Goal: Task Accomplishment & Management: Complete application form

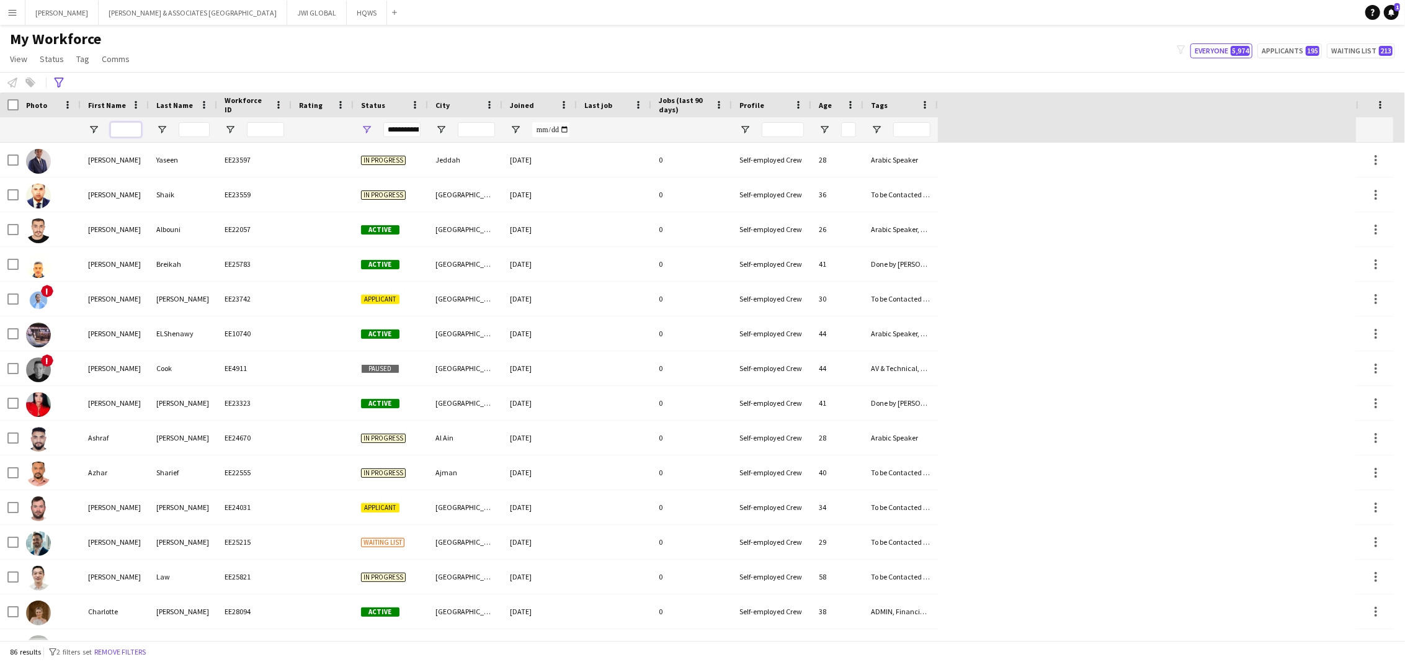
click at [125, 131] on input "First Name Filter Input" at bounding box center [125, 129] width 31 height 15
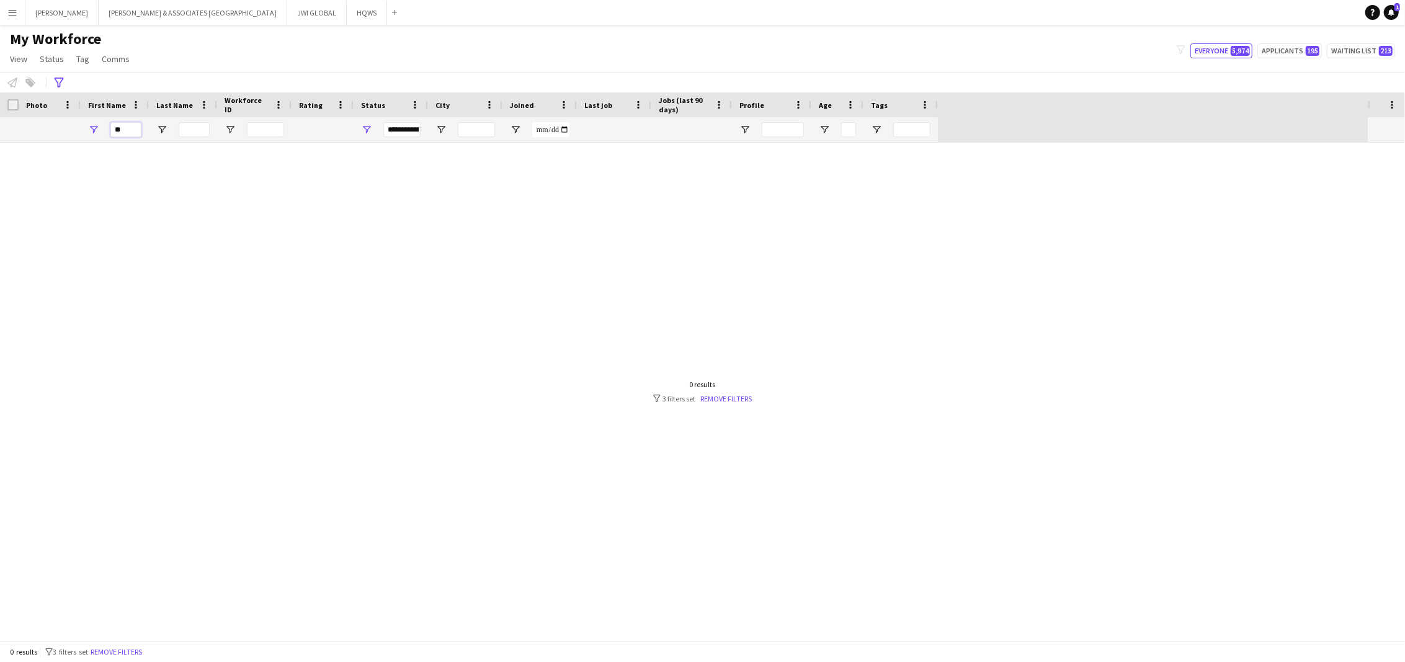
type input "*"
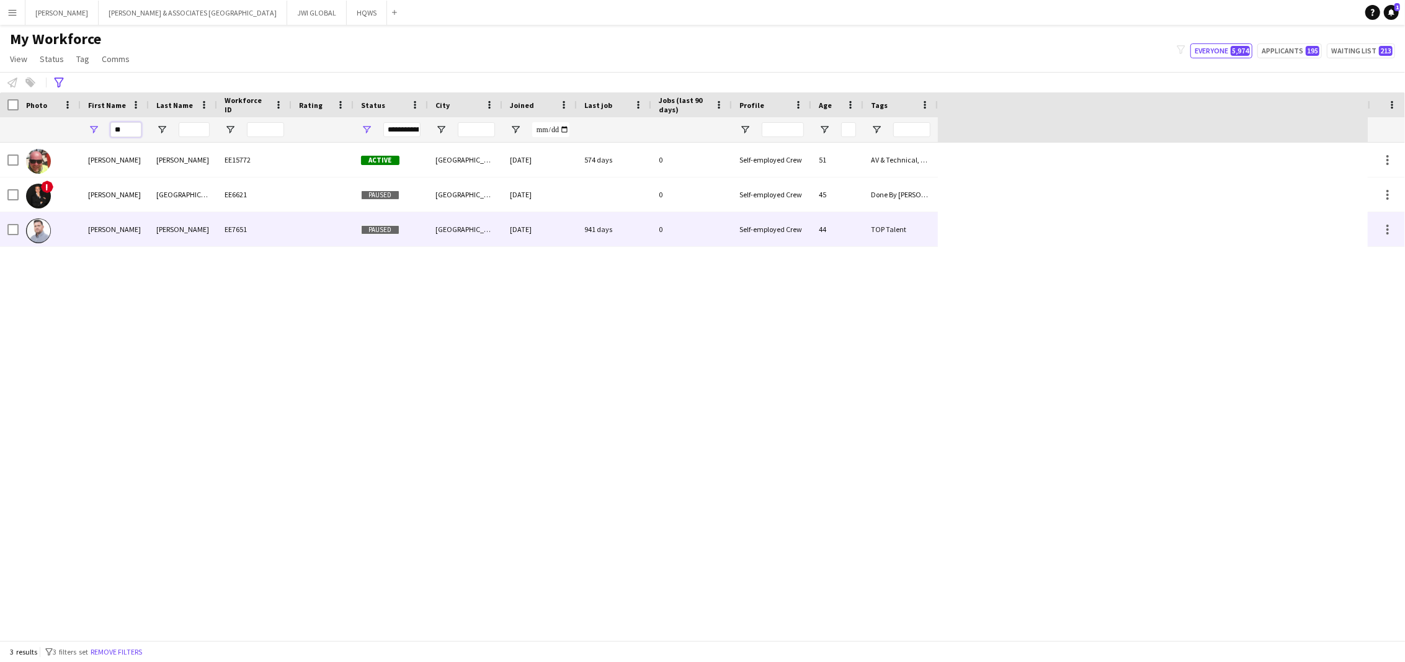
type input "*"
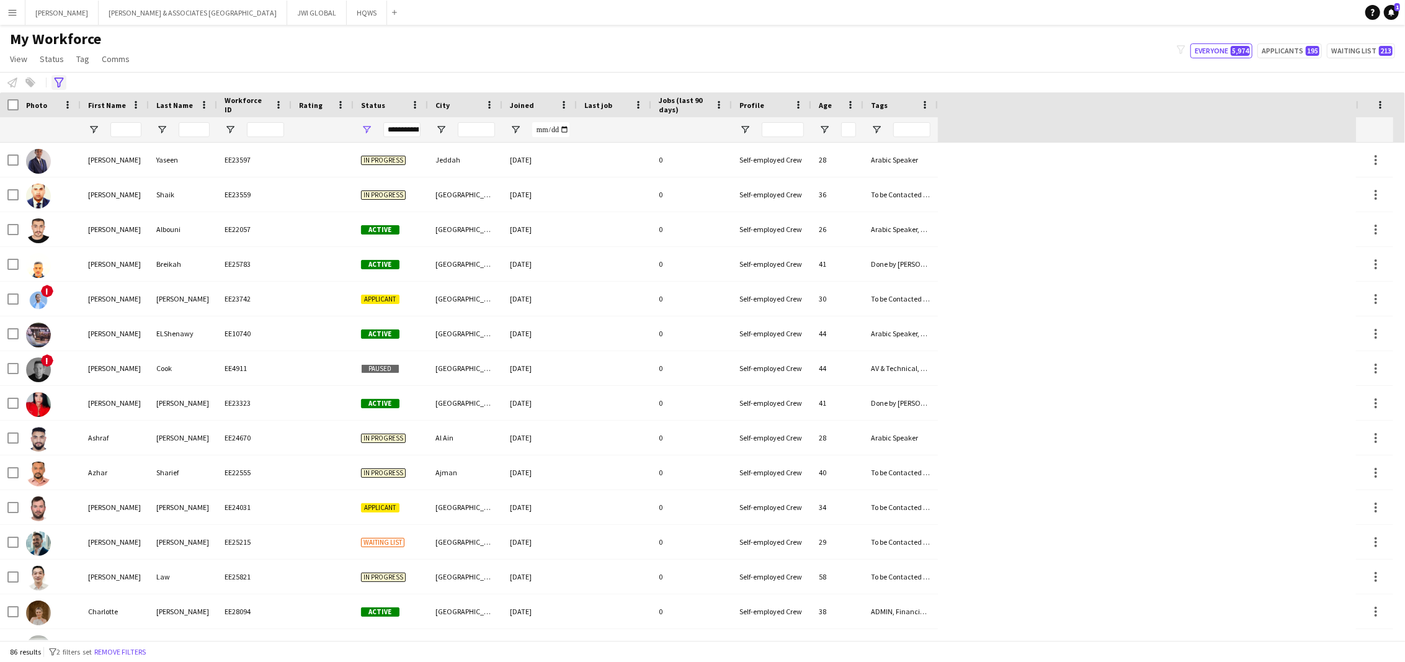
click at [64, 84] on div "Advanced filters" at bounding box center [58, 82] width 15 height 15
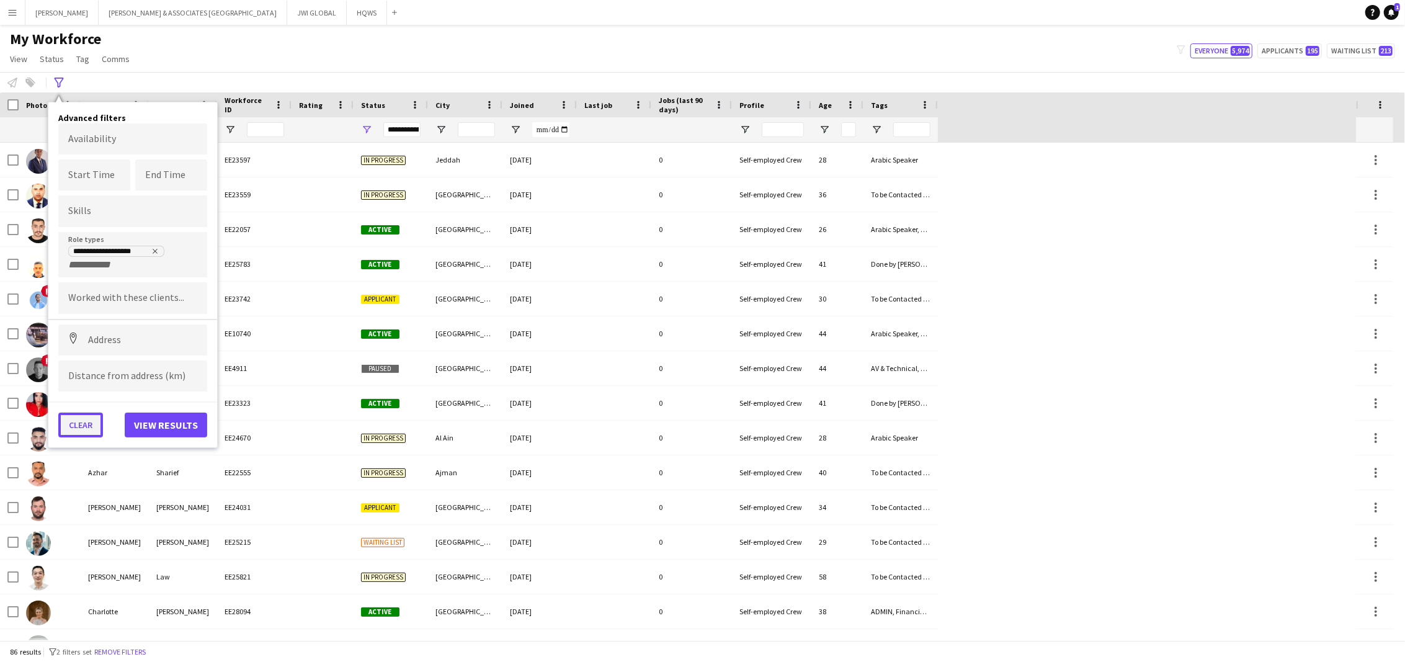
click at [82, 419] on button "Clear" at bounding box center [80, 424] width 45 height 25
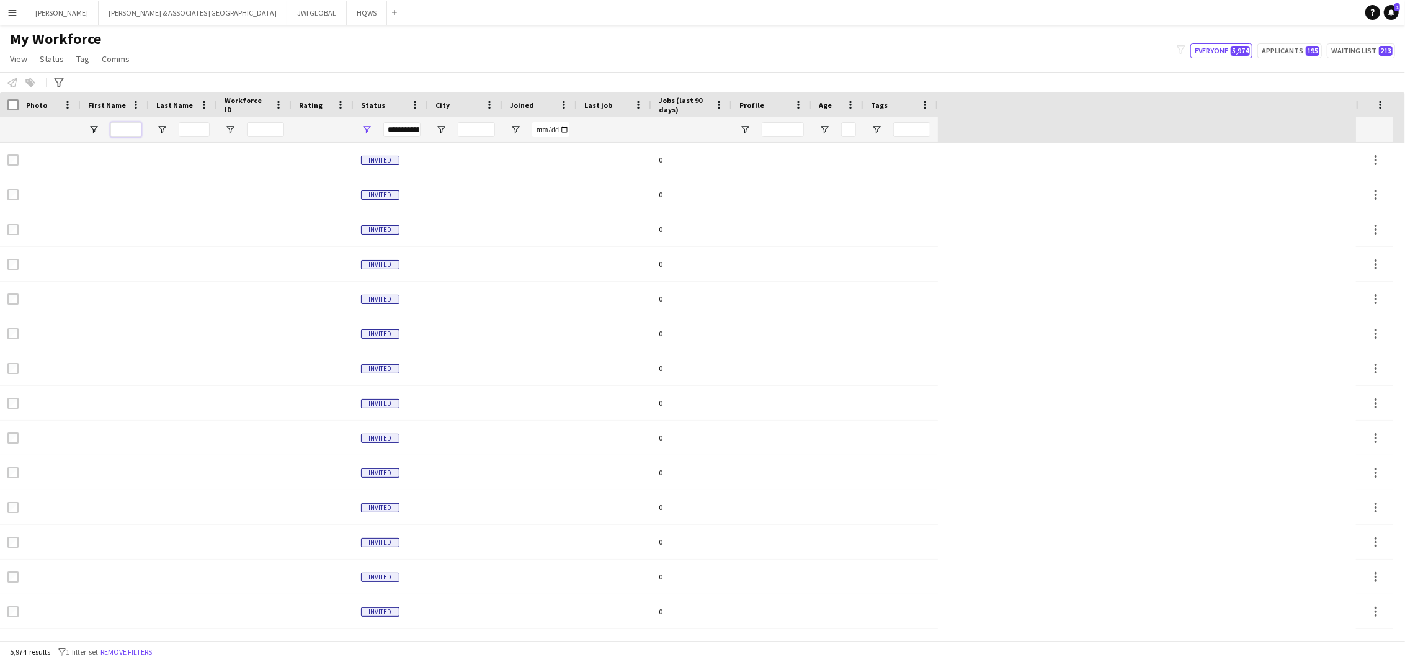
click at [130, 127] on input "First Name Filter Input" at bounding box center [125, 129] width 31 height 15
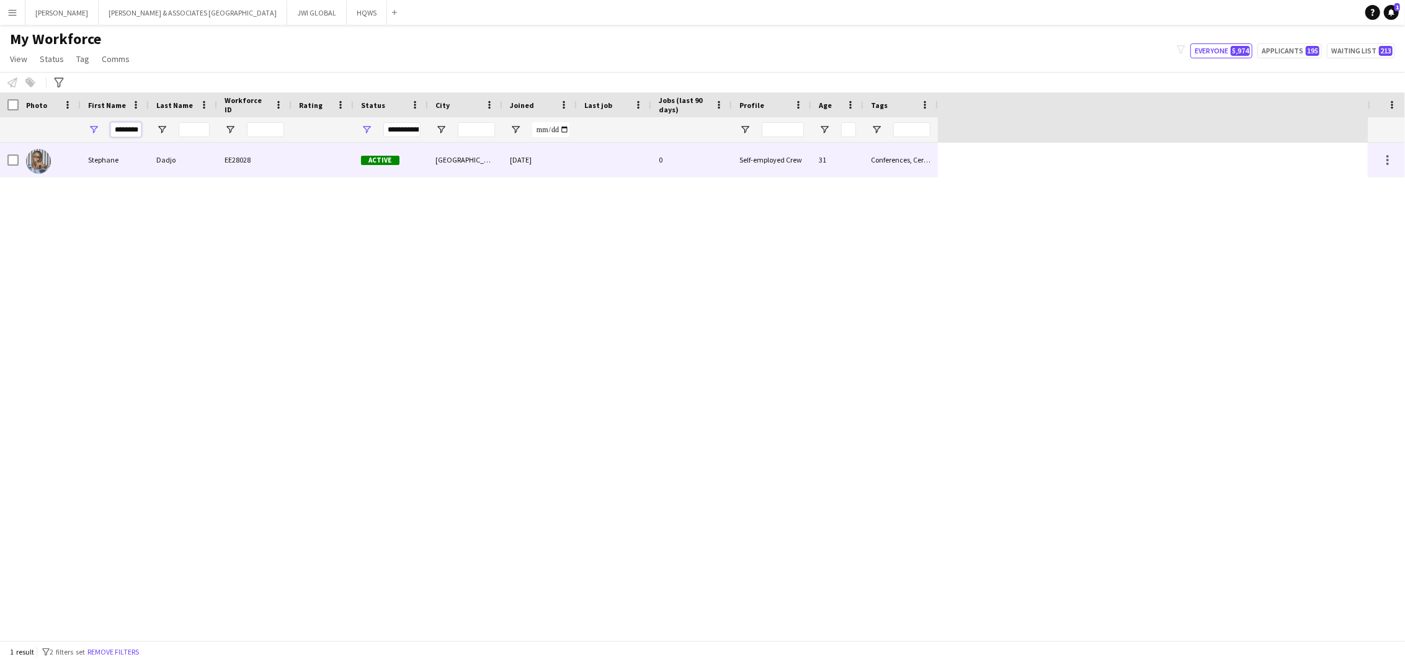
type input "********"
click at [143, 171] on div "Stephane" at bounding box center [115, 160] width 68 height 34
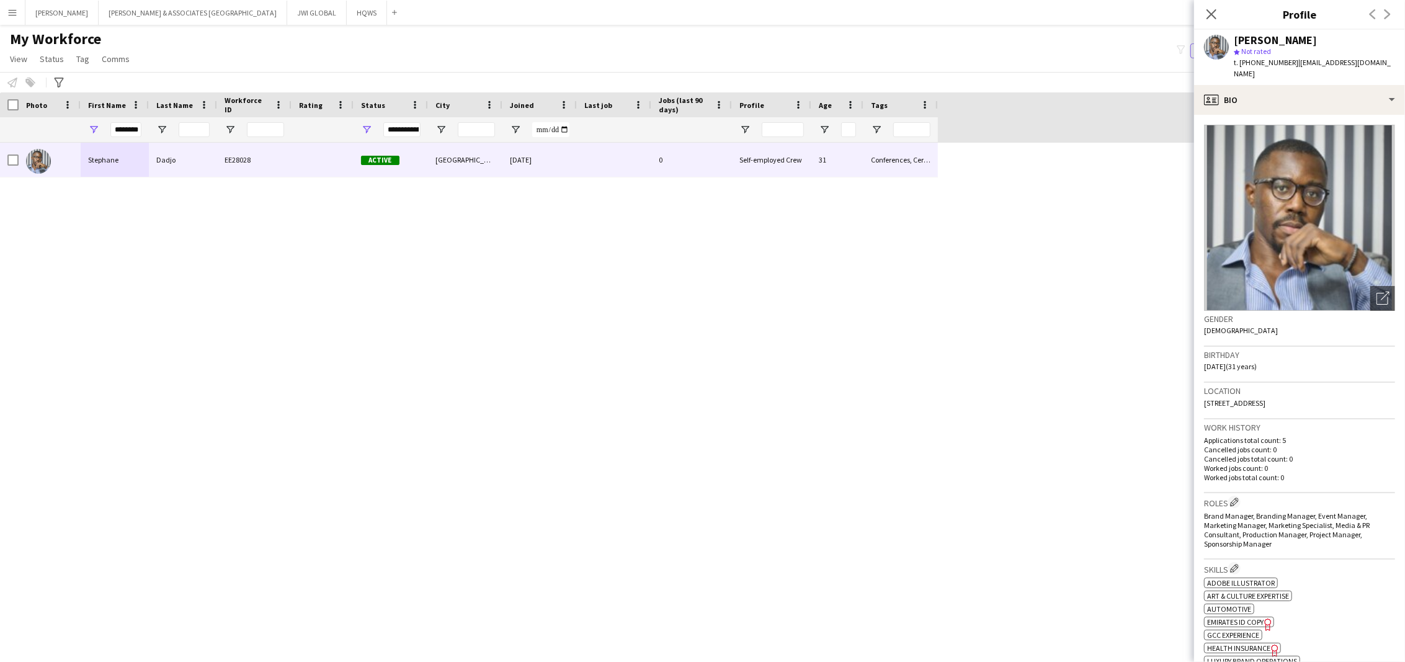
click at [15, 7] on app-icon "Menu" at bounding box center [12, 12] width 10 height 10
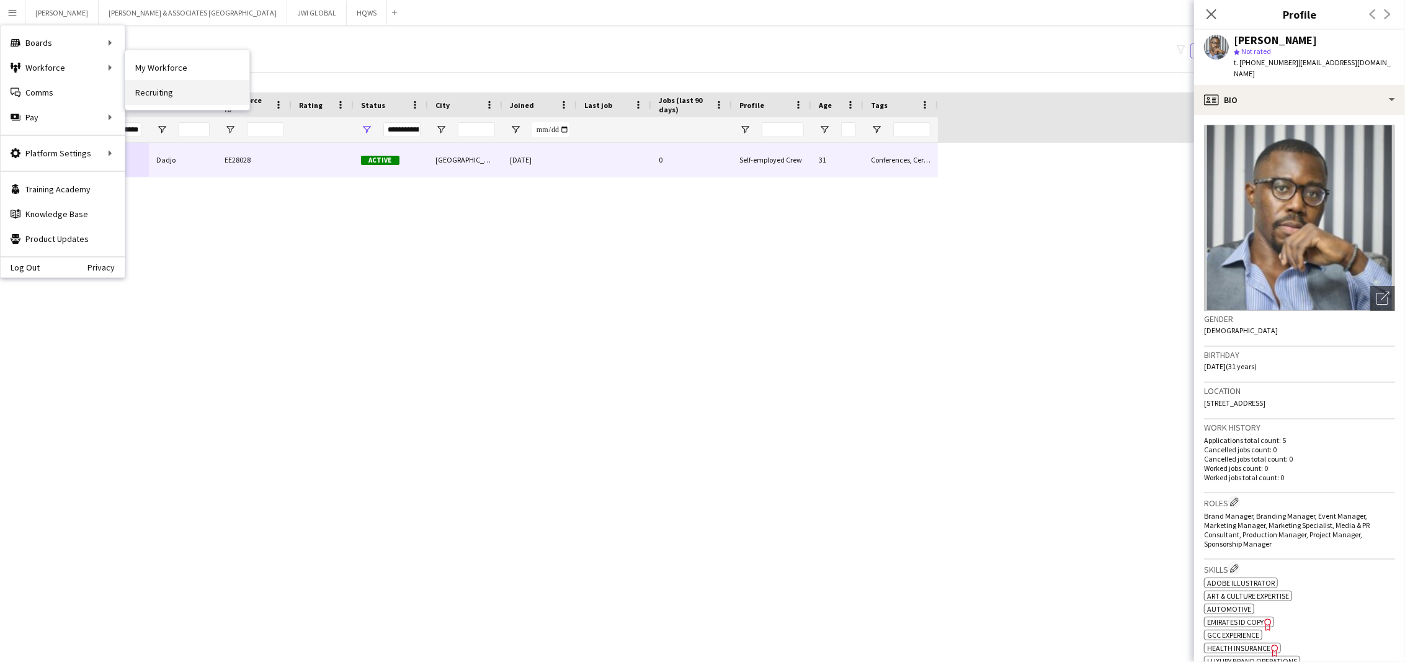
click at [161, 92] on link "Recruiting" at bounding box center [187, 92] width 124 height 25
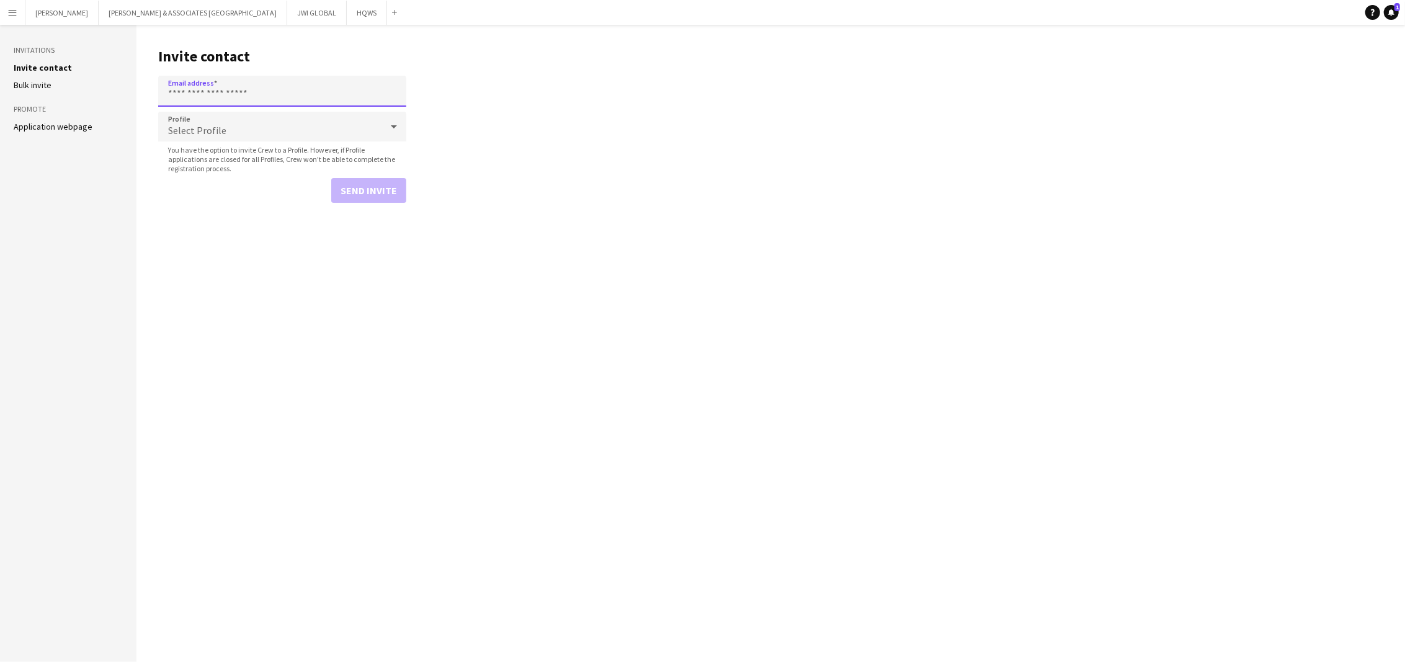
click at [352, 94] on input "Email address" at bounding box center [282, 91] width 248 height 31
paste input "**********"
type input "**********"
click at [279, 125] on div "Select Profile" at bounding box center [269, 127] width 223 height 30
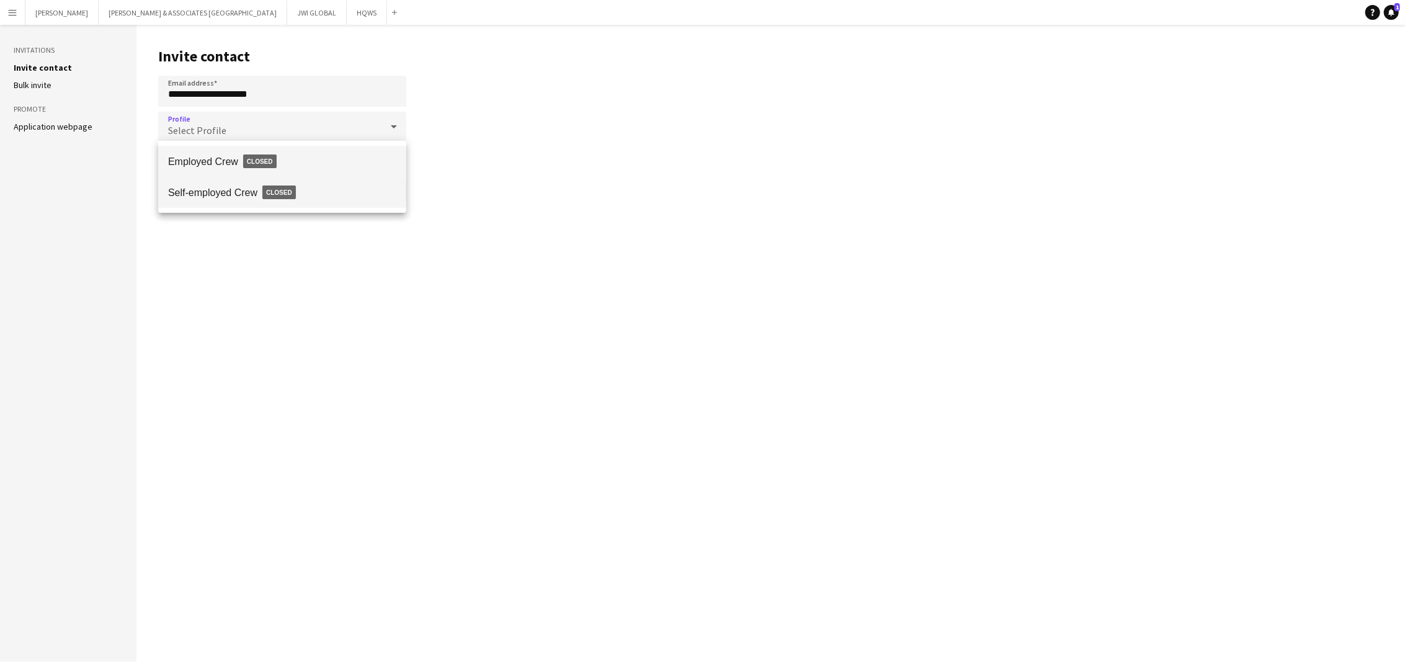
click at [304, 194] on span "Self-employed Crew Closed" at bounding box center [282, 192] width 228 height 29
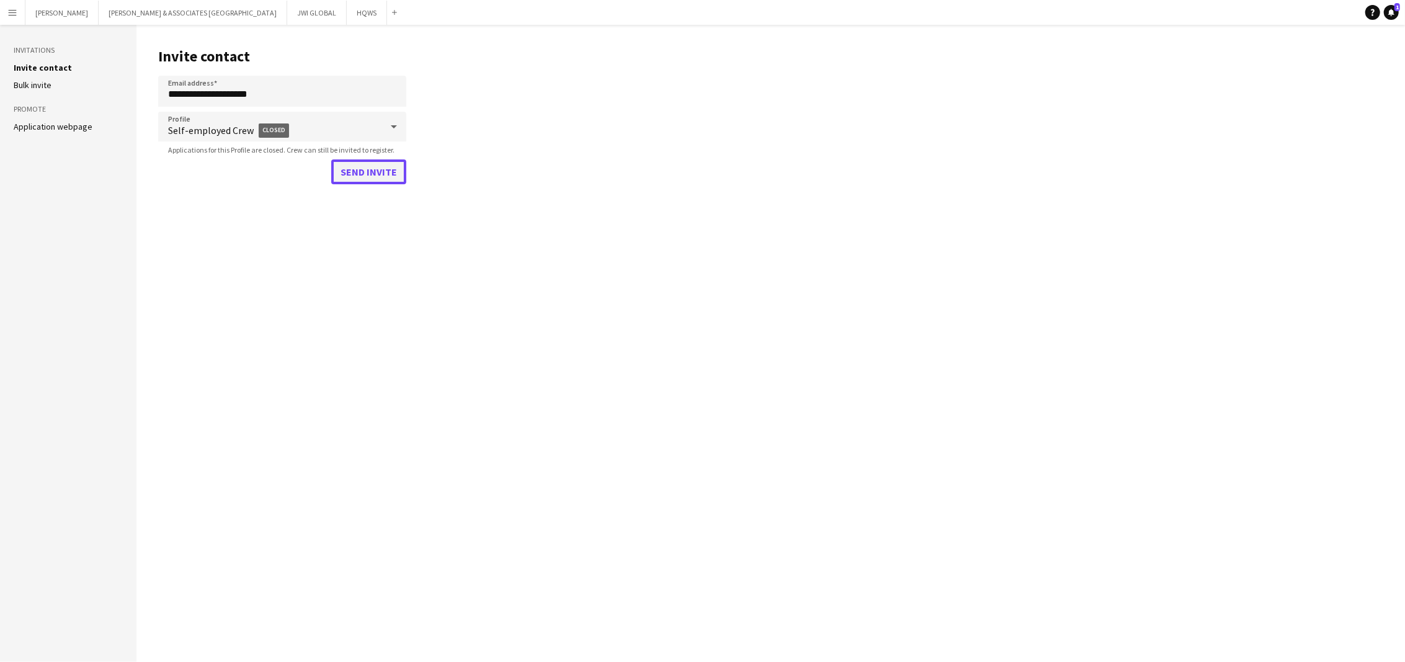
click at [389, 169] on button "Send invite" at bounding box center [368, 171] width 75 height 25
click at [13, 20] on button "Menu" at bounding box center [12, 12] width 25 height 25
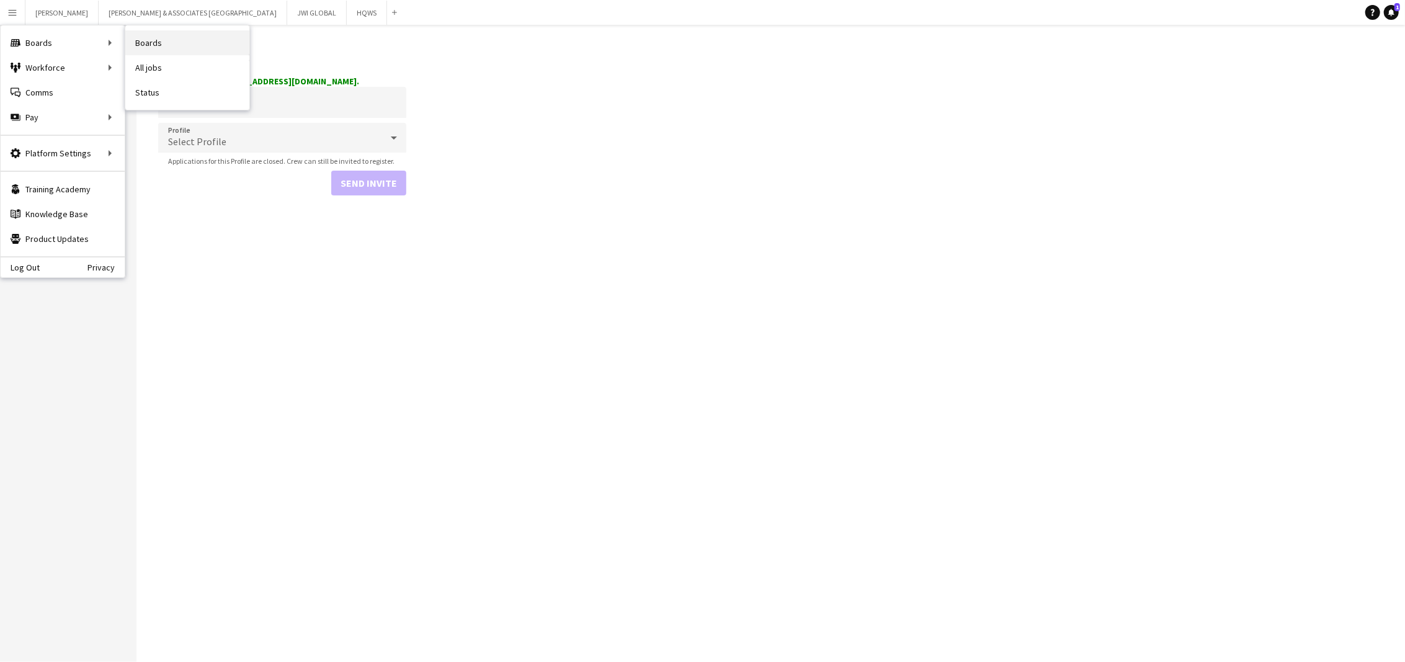
click at [132, 47] on link "Boards" at bounding box center [187, 42] width 124 height 25
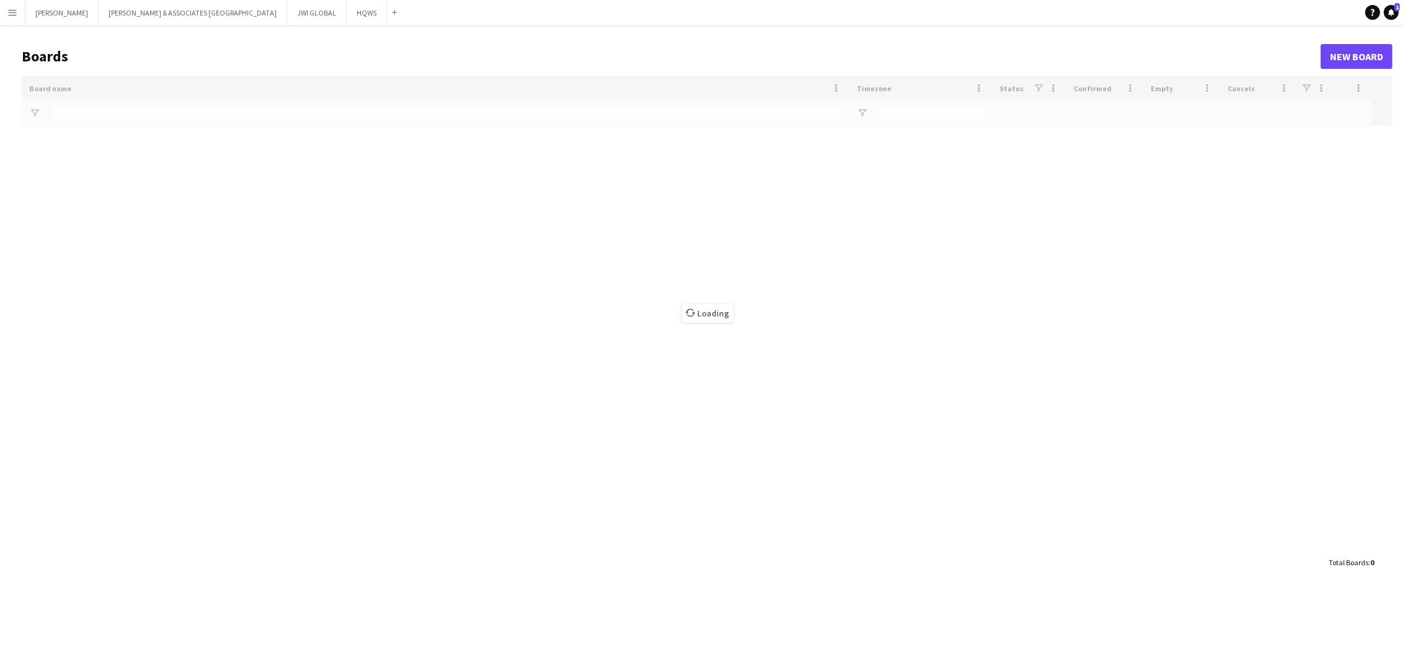
click at [143, 90] on main "Boards New Board Drag here to set row groups Drag here to set column labels Boa…" at bounding box center [702, 309] width 1405 height 568
type input "**"
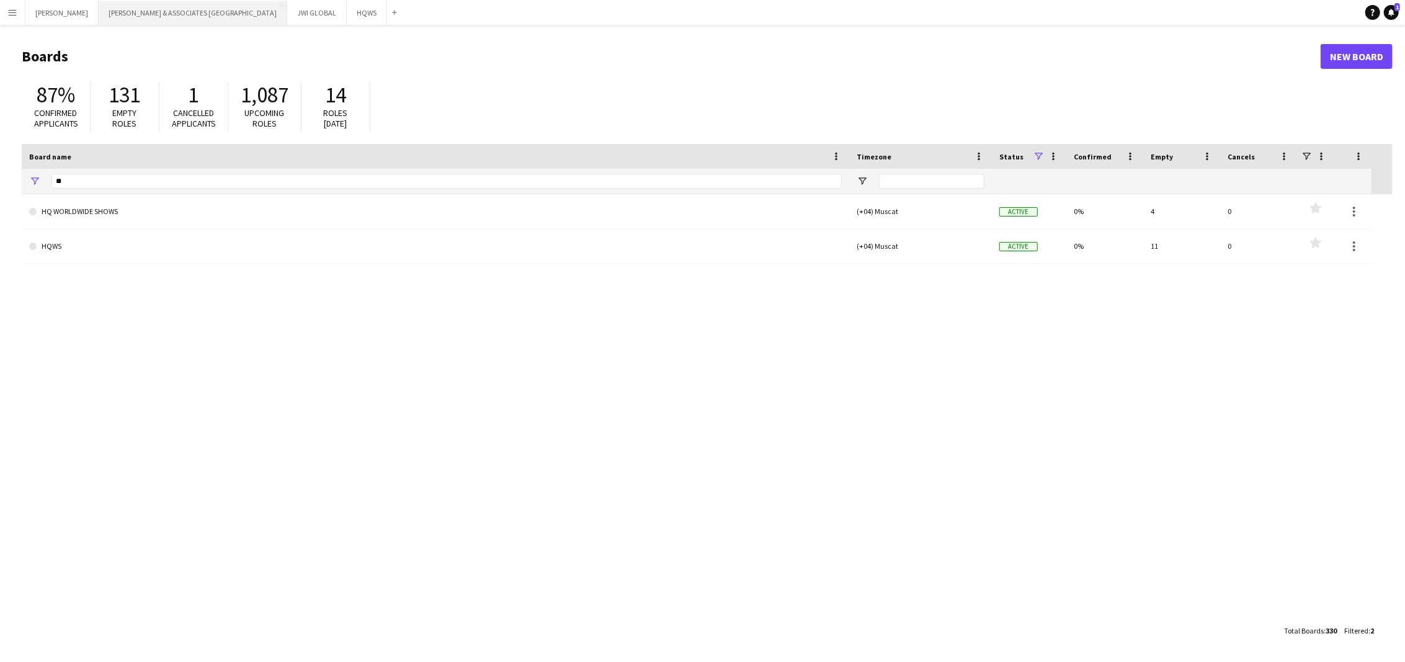
click at [159, 16] on button "[PERSON_NAME] & ASSOCIATES UAE Close" at bounding box center [193, 13] width 189 height 24
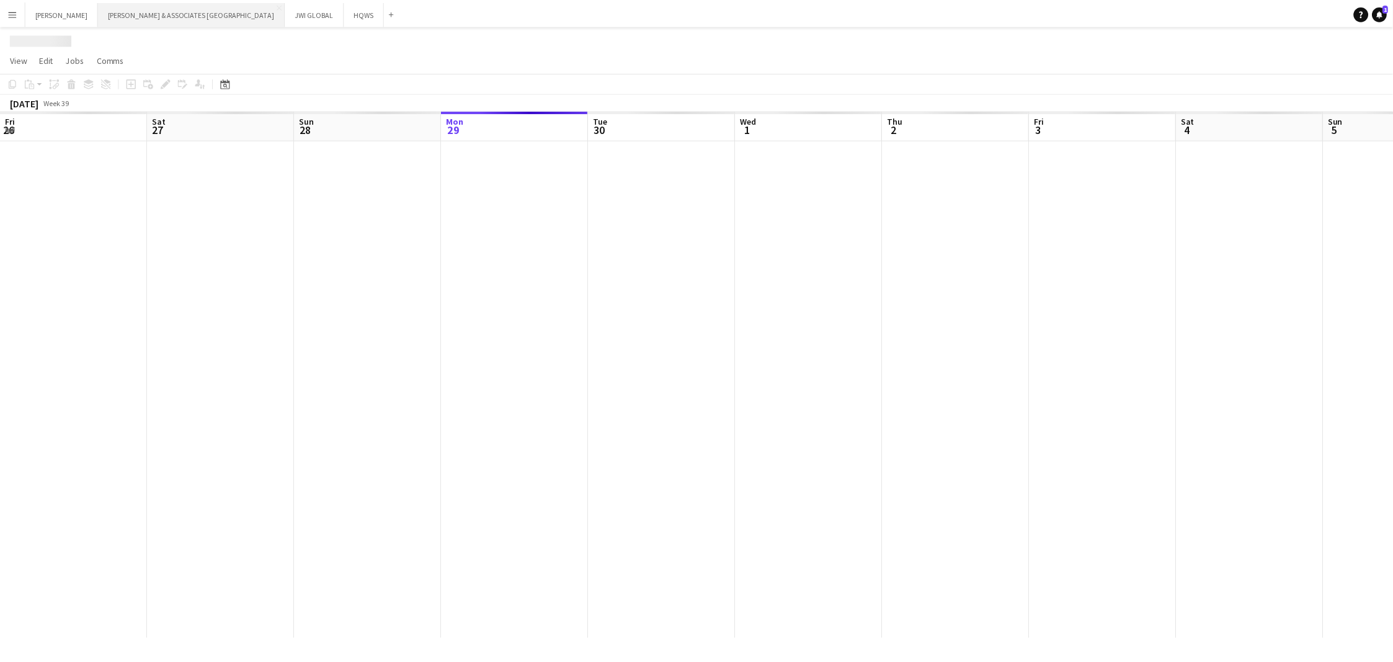
scroll to position [0, 296]
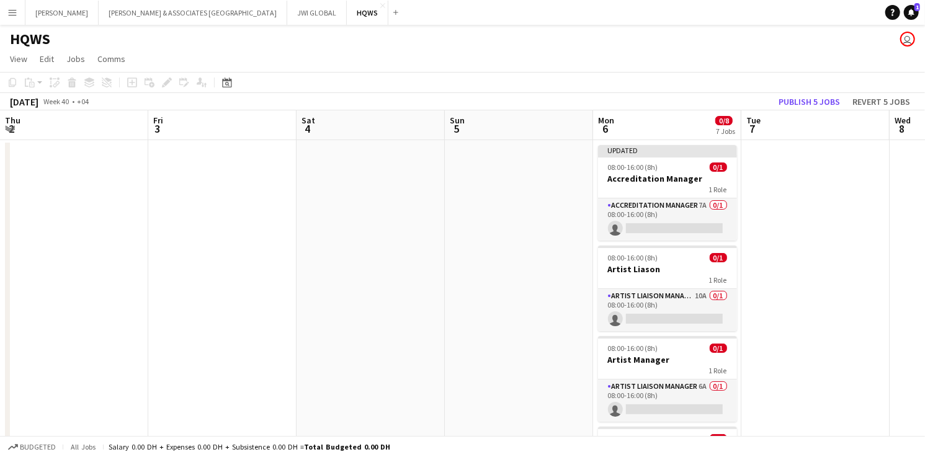
scroll to position [0, 403]
